Goal: Task Accomplishment & Management: Manage account settings

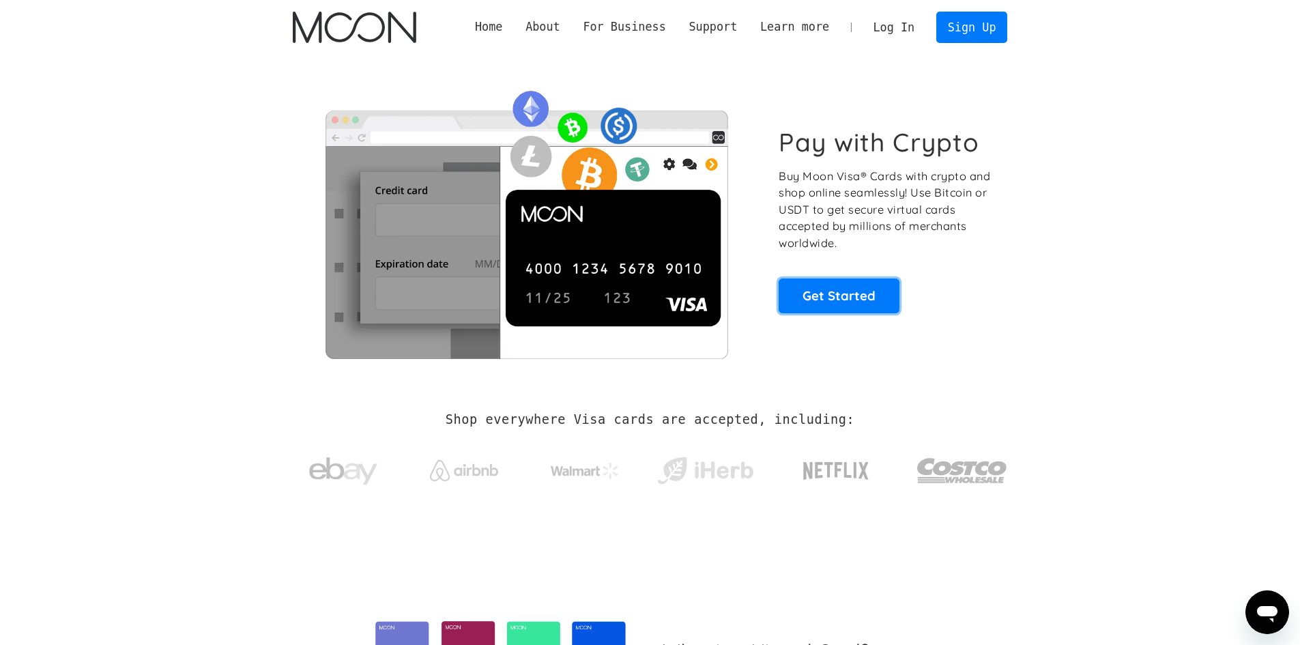
drag, startPoint x: 833, startPoint y: 285, endPoint x: 861, endPoint y: 249, distance: 45.7
click at [833, 285] on link "Get Started" at bounding box center [839, 295] width 121 height 34
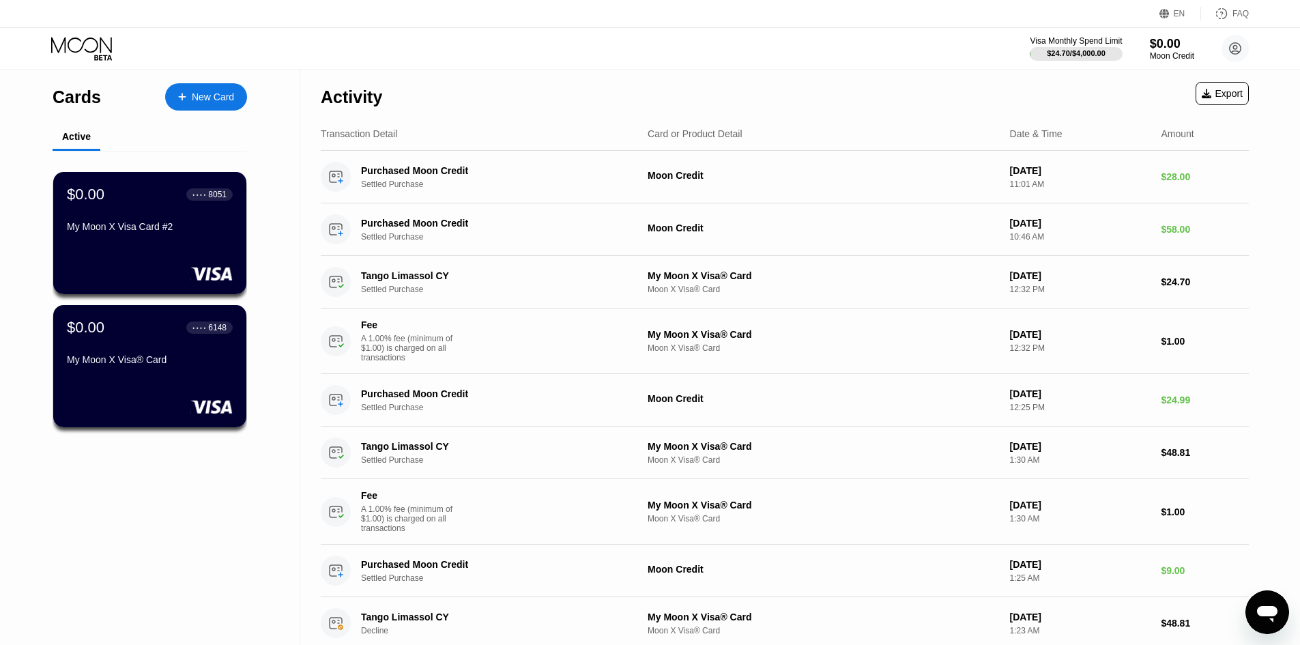
click at [786, 92] on div "Activity Export" at bounding box center [785, 94] width 928 height 48
click at [180, 351] on div "$0.00 ● ● ● ● 6148 My Moon X Visa® Card" at bounding box center [149, 344] width 167 height 53
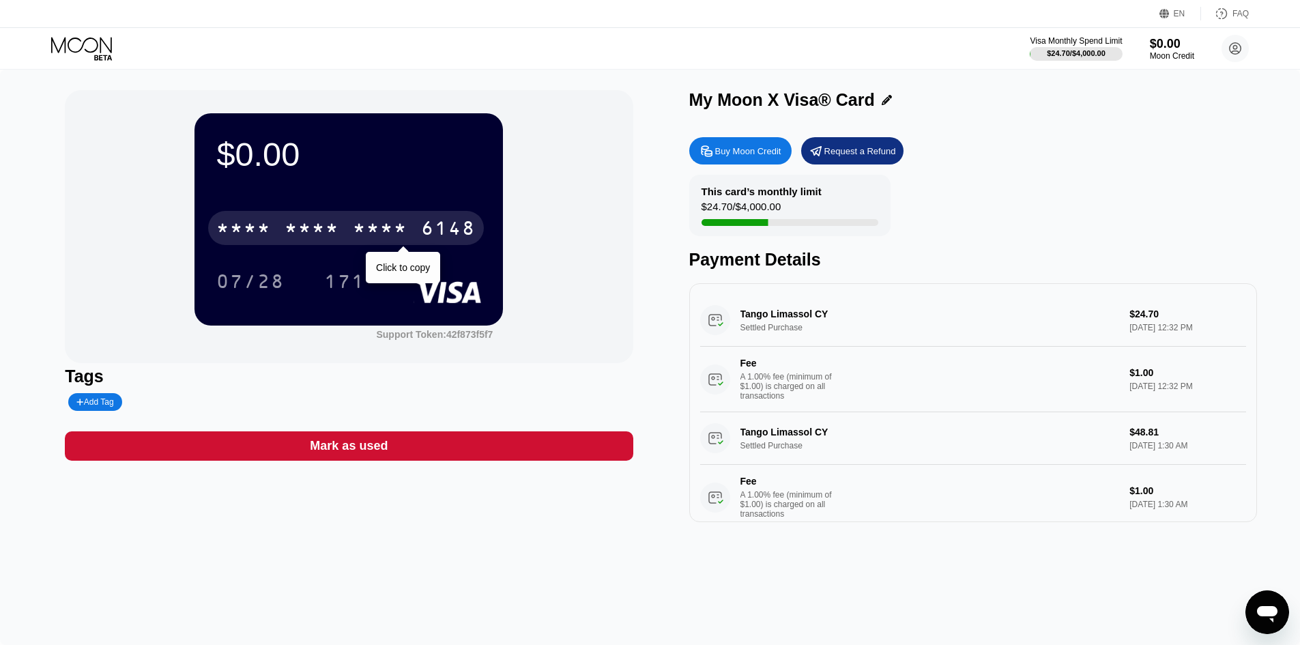
click at [444, 231] on div "6148" at bounding box center [448, 230] width 55 height 22
click at [423, 233] on div "6148" at bounding box center [448, 230] width 55 height 22
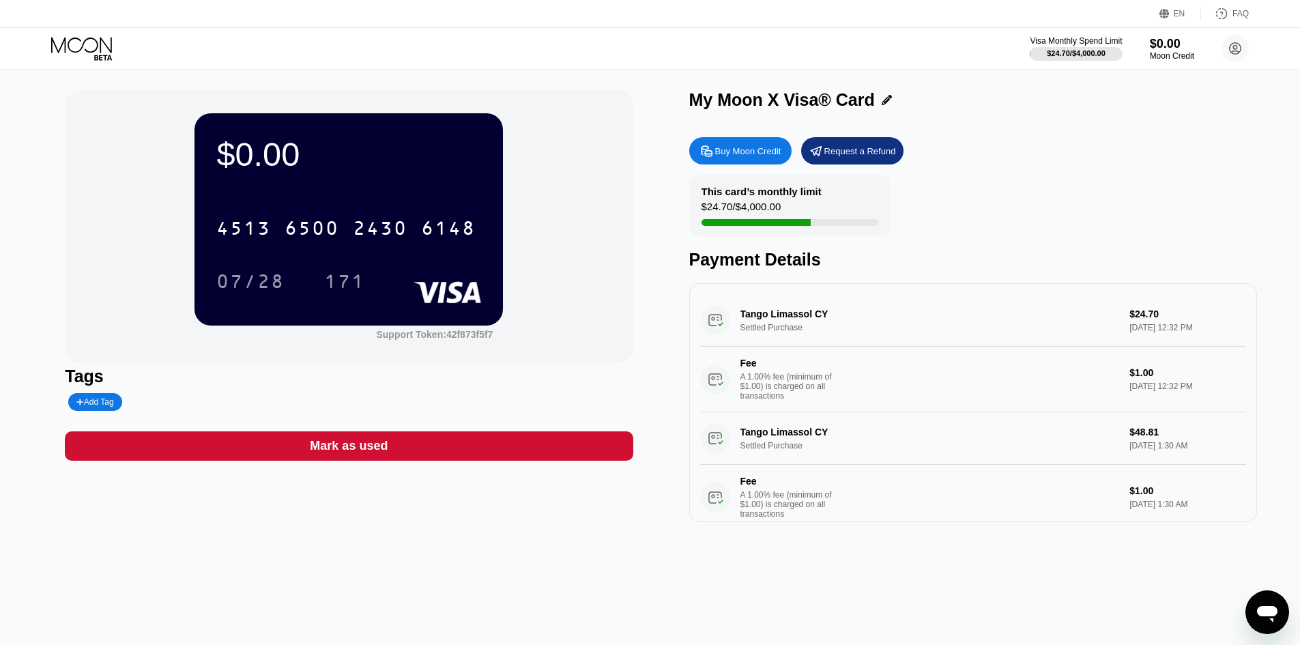
drag, startPoint x: 514, startPoint y: 240, endPoint x: 741, endPoint y: 352, distance: 253.6
click at [740, 351] on div "$0.00 4513 6500 2430 6148 07/28 171 Support Token: 42f873f5f7 Tags Add Tag Mark…" at bounding box center [650, 306] width 1170 height 432
